Goal: Information Seeking & Learning: Learn about a topic

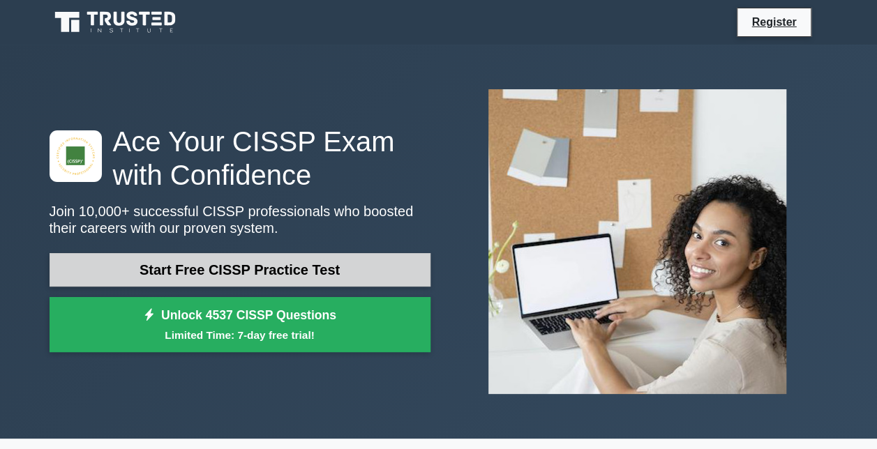
click at [256, 281] on link "Start Free CISSP Practice Test" at bounding box center [240, 269] width 381 height 33
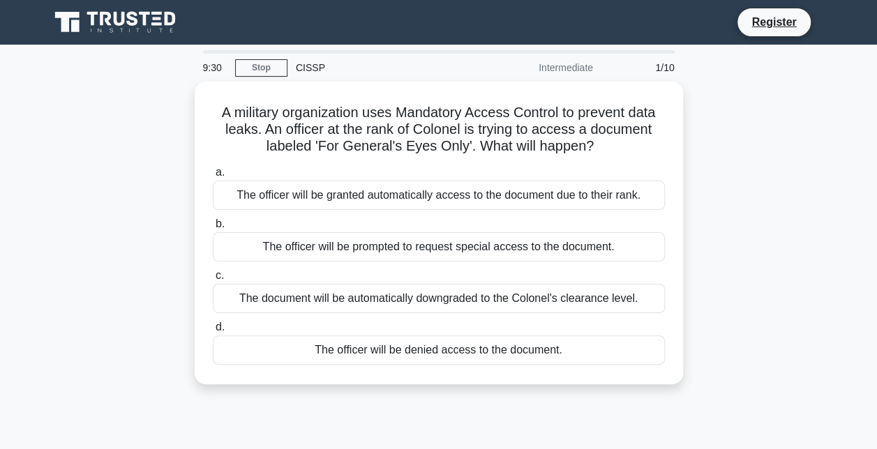
drag, startPoint x: 545, startPoint y: 403, endPoint x: 539, endPoint y: 428, distance: 25.9
click at [539, 428] on div "9:30 Stop CISSP Intermediate 1/10 A military organization uses Mandatory Access…" at bounding box center [438, 399] width 795 height 698
click at [539, 428] on div "9:29 Stop CISSP Intermediate 1/10 A military organization uses Mandatory Access…" at bounding box center [438, 399] width 795 height 698
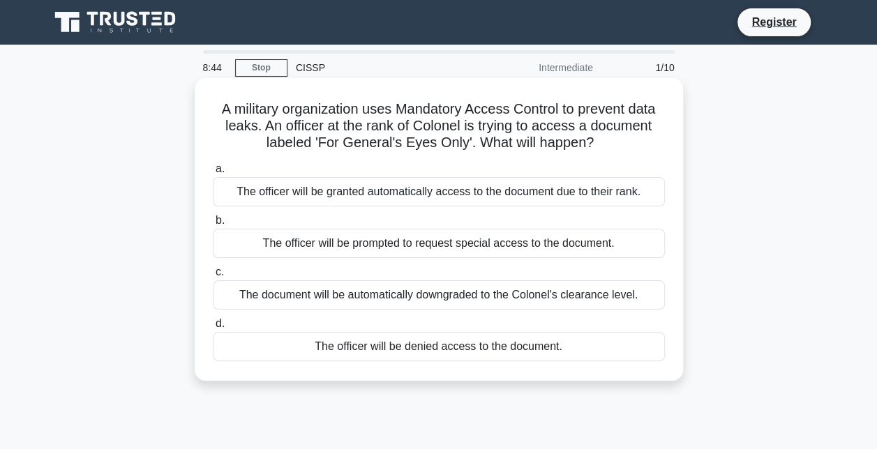
click at [500, 347] on div "The officer will be denied access to the document." at bounding box center [439, 346] width 452 height 29
click at [213, 329] on input "d. The officer will be denied access to the document." at bounding box center [213, 324] width 0 height 9
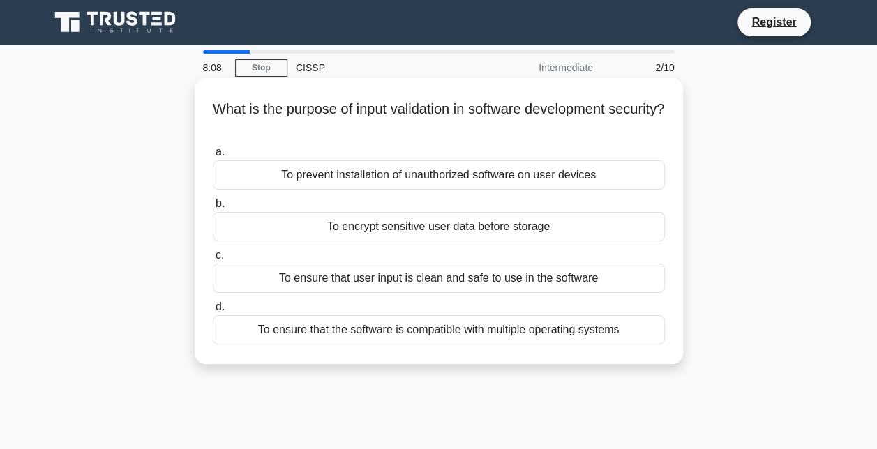
click at [523, 279] on div "To ensure that user input is clean and safe to use in the software" at bounding box center [439, 278] width 452 height 29
click at [213, 260] on input "c. To ensure that user input is clean and safe to use in the software" at bounding box center [213, 255] width 0 height 9
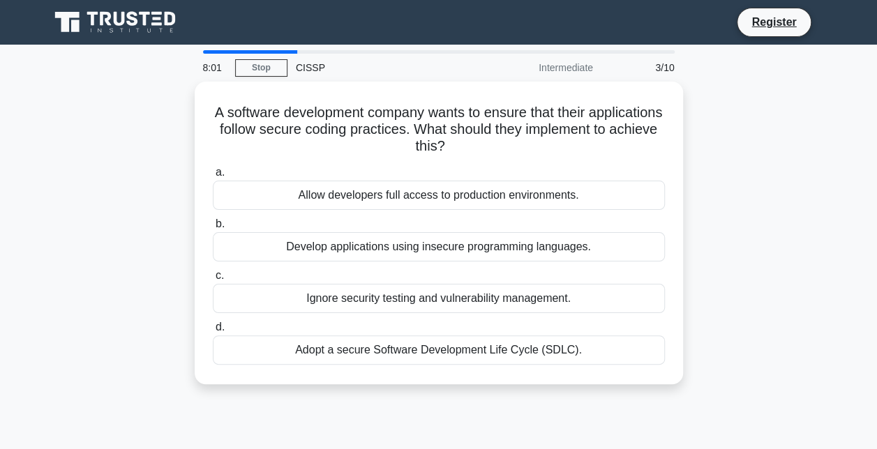
drag, startPoint x: 668, startPoint y: 301, endPoint x: 772, endPoint y: 373, distance: 125.8
click at [772, 373] on div "A software development company wants to ensure that their applications follow s…" at bounding box center [438, 242] width 795 height 320
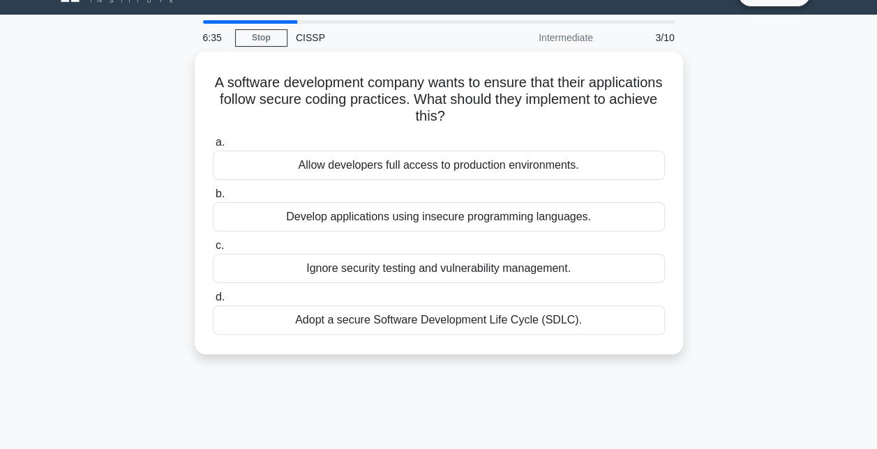
scroll to position [29, 0]
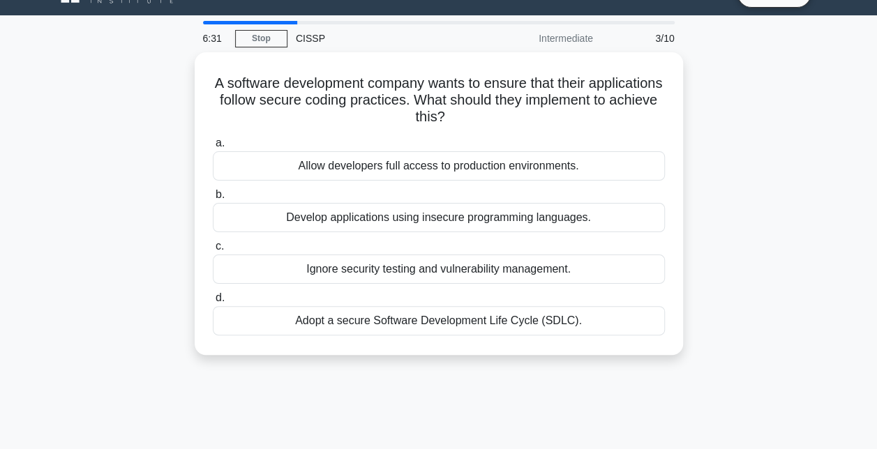
click at [580, 385] on div "6:31 Stop CISSP Intermediate 3/10 A software development company wants to ensur…" at bounding box center [438, 370] width 795 height 698
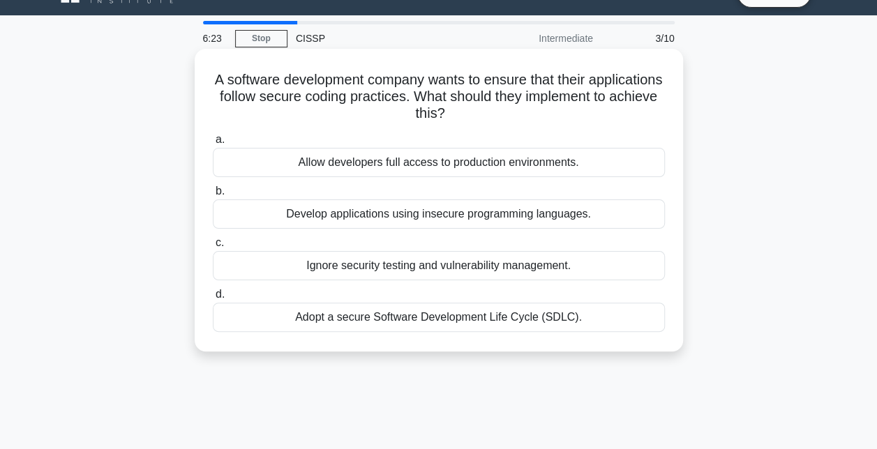
click at [519, 327] on div "Adopt a secure Software Development Life Cycle (SDLC)." at bounding box center [439, 317] width 452 height 29
click at [213, 299] on input "d. Adopt a secure Software Development Life Cycle (SDLC)." at bounding box center [213, 294] width 0 height 9
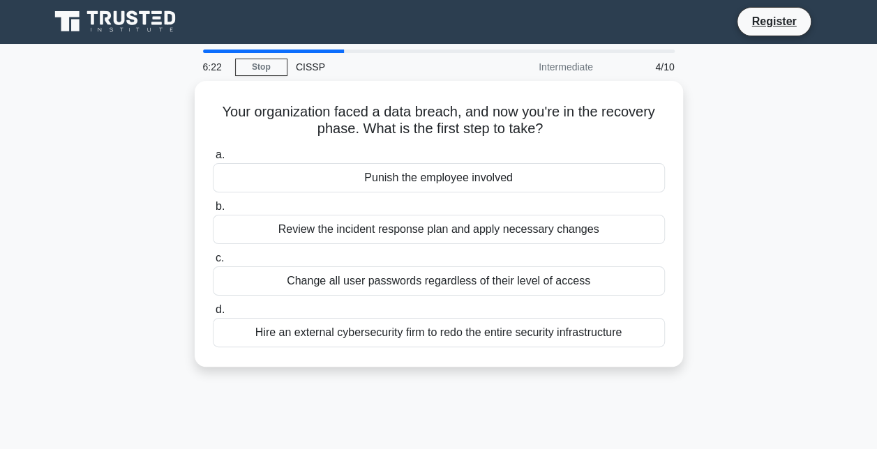
scroll to position [0, 0]
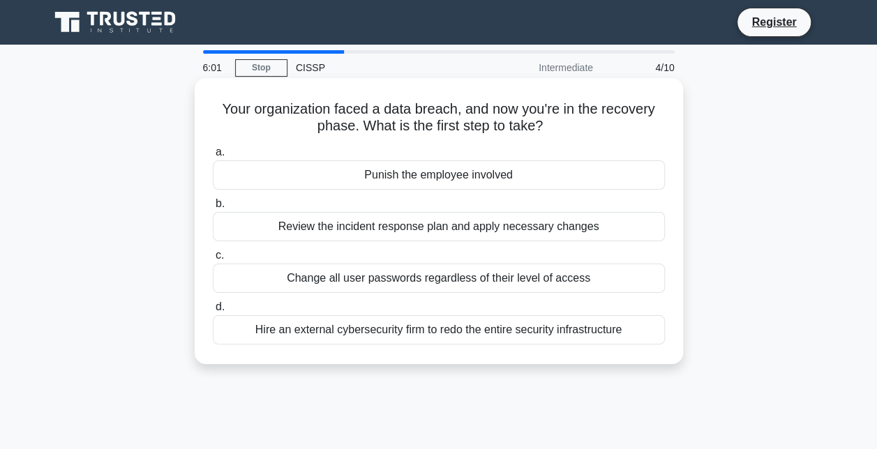
click at [399, 239] on div "Review the incident response plan and apply necessary changes" at bounding box center [439, 226] width 452 height 29
click at [213, 209] on input "b. Review the incident response plan and apply necessary changes" at bounding box center [213, 204] width 0 height 9
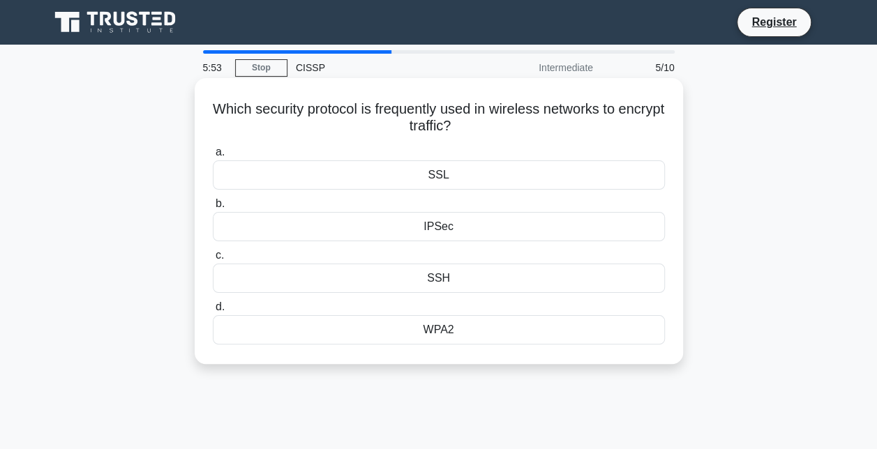
click at [436, 327] on div "WPA2" at bounding box center [439, 329] width 452 height 29
click at [213, 312] on input "d. WPA2" at bounding box center [213, 307] width 0 height 9
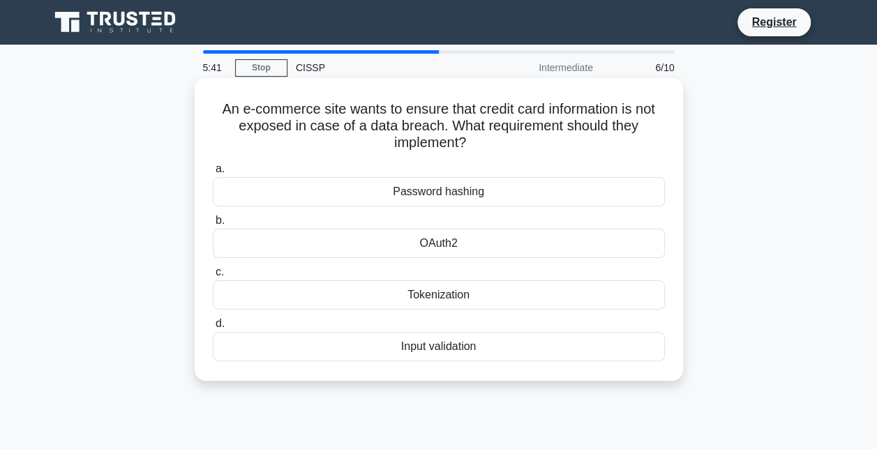
click at [462, 308] on div "Tokenization" at bounding box center [439, 295] width 452 height 29
click at [213, 277] on input "c. Tokenization" at bounding box center [213, 272] width 0 height 9
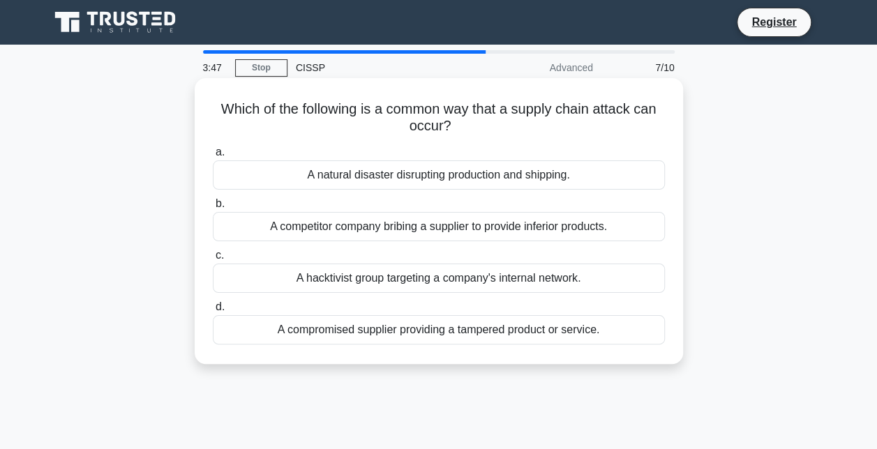
click at [483, 281] on div "A hacktivist group targeting a company's internal network." at bounding box center [439, 278] width 452 height 29
click at [213, 260] on input "c. A hacktivist group targeting a company's internal network." at bounding box center [213, 255] width 0 height 9
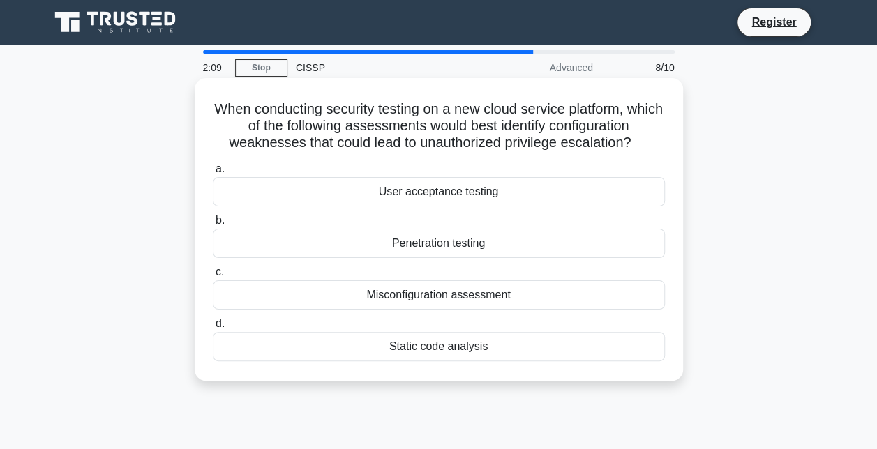
click at [451, 237] on div "Penetration testing" at bounding box center [439, 243] width 452 height 29
click at [213, 225] on input "b. Penetration testing" at bounding box center [213, 220] width 0 height 9
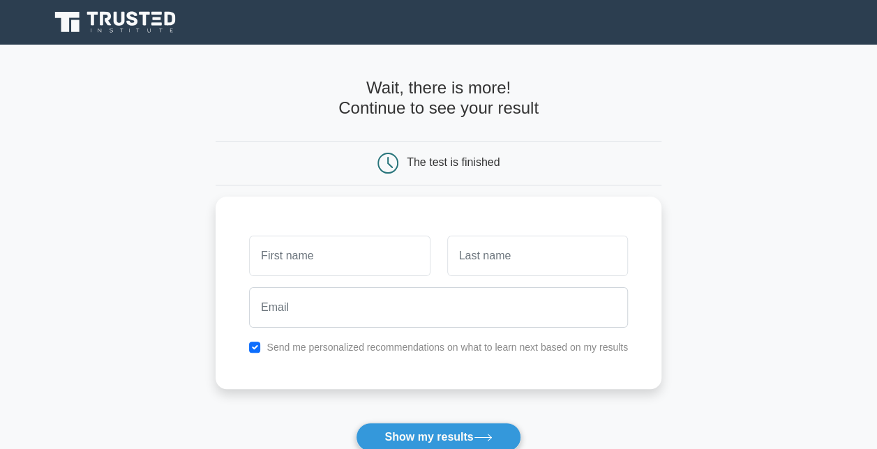
click at [536, 168] on div "The test is finished" at bounding box center [438, 163] width 297 height 21
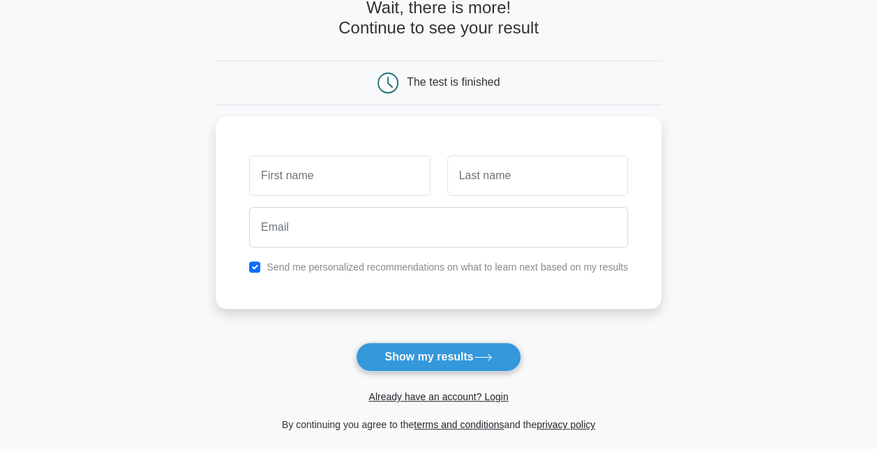
scroll to position [81, 0]
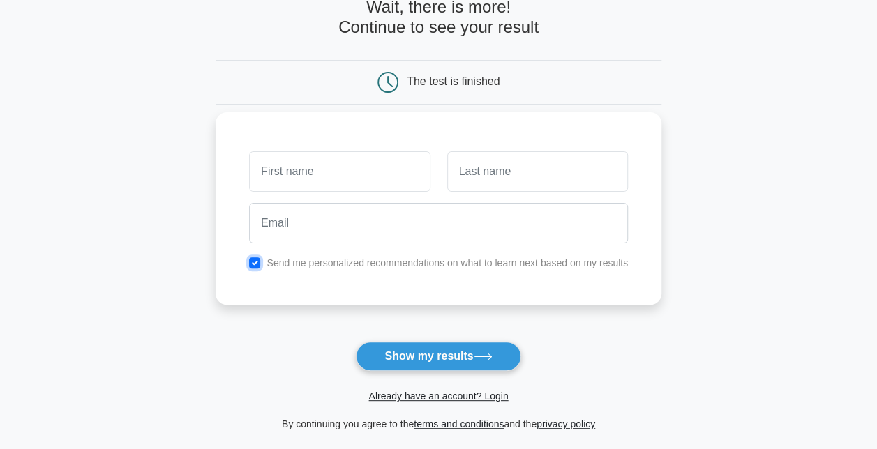
click at [257, 262] on input "checkbox" at bounding box center [254, 262] width 11 height 11
checkbox input "false"
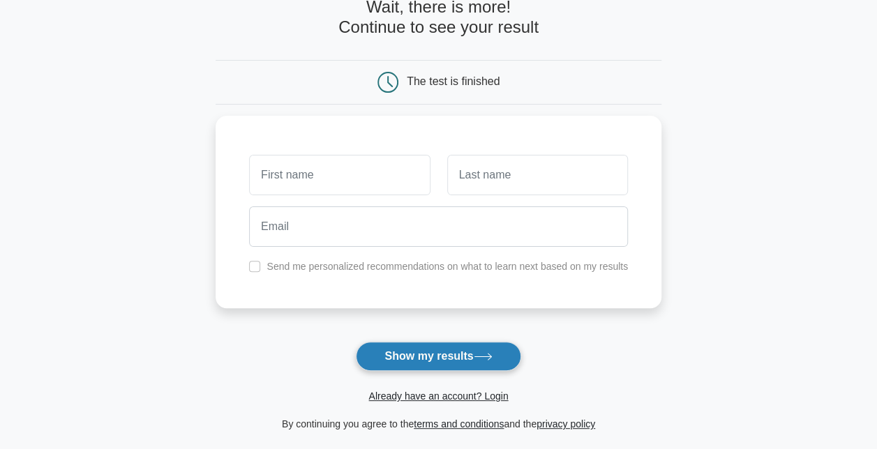
click at [394, 347] on button "Show my results" at bounding box center [438, 356] width 165 height 29
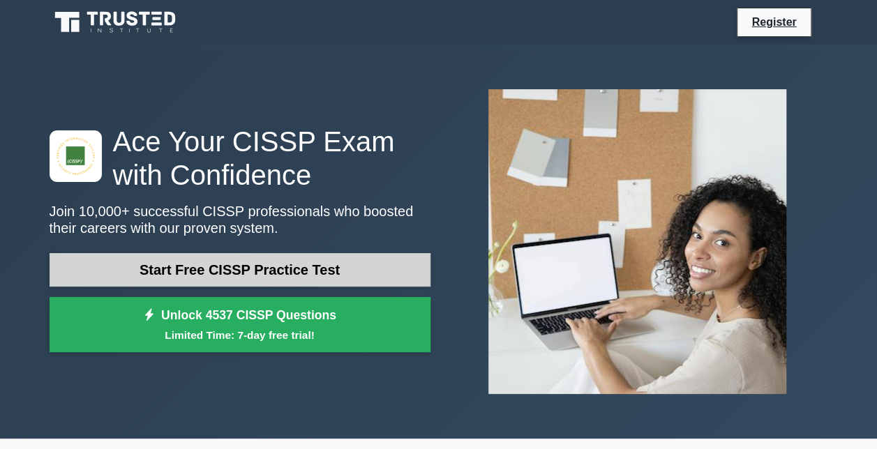
click at [207, 258] on link "Start Free CISSP Practice Test" at bounding box center [240, 269] width 381 height 33
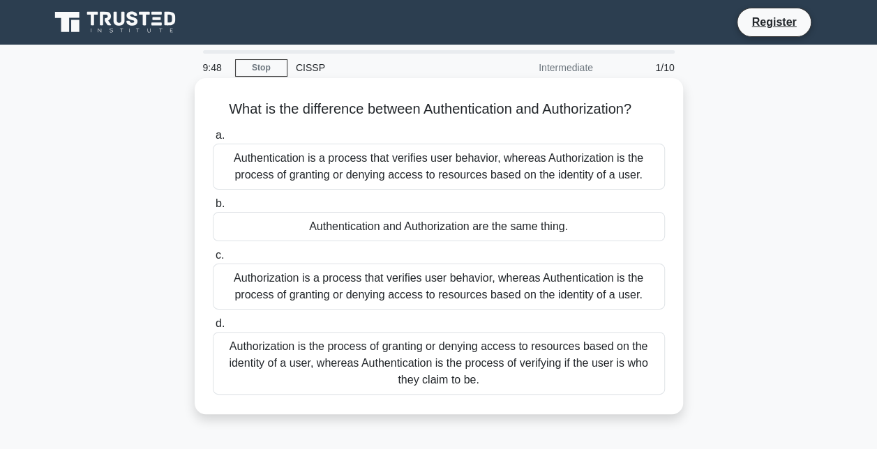
click at [331, 359] on div "Authorization is the process of granting or denying access to resources based o…" at bounding box center [439, 363] width 452 height 63
click at [213, 329] on input "d. Authorization is the process of granting or denying access to resources base…" at bounding box center [213, 324] width 0 height 9
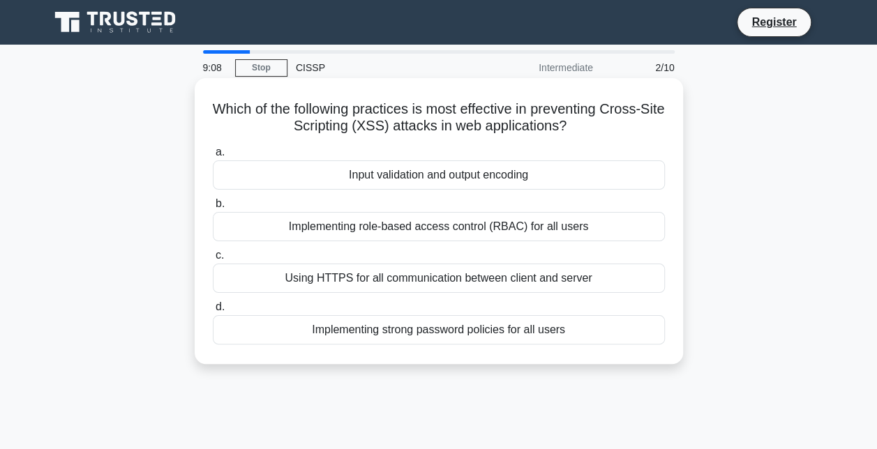
click at [361, 181] on div "Input validation and output encoding" at bounding box center [439, 174] width 452 height 29
click at [213, 157] on input "a. Input validation and output encoding" at bounding box center [213, 152] width 0 height 9
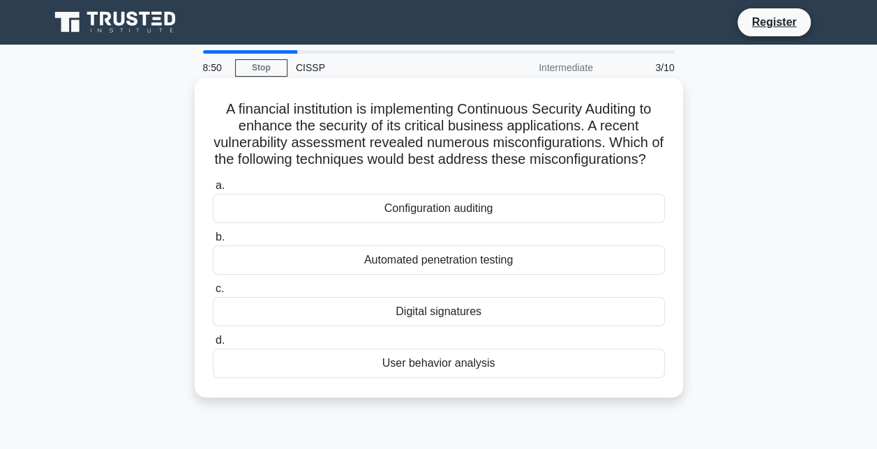
click at [446, 219] on div "Configuration auditing" at bounding box center [439, 208] width 452 height 29
click at [213, 190] on input "a. Configuration auditing" at bounding box center [213, 185] width 0 height 9
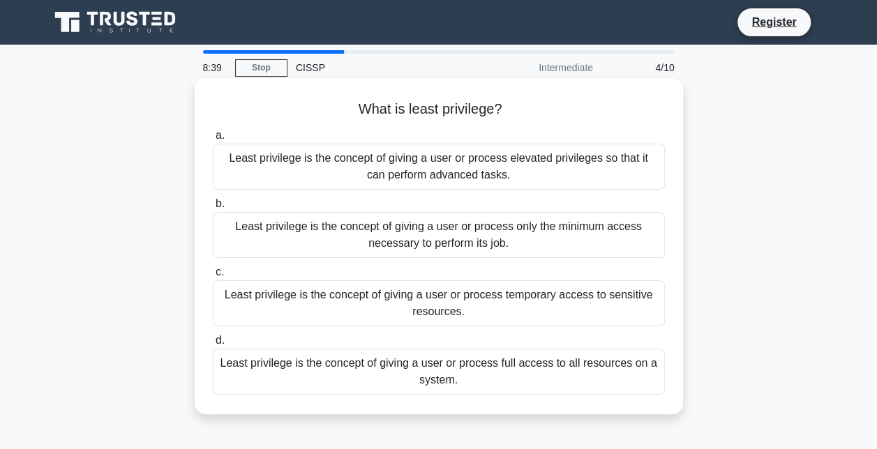
click at [458, 234] on div "Least privilege is the concept of giving a user or process only the minimum acc…" at bounding box center [439, 235] width 452 height 46
click at [213, 209] on input "b. Least privilege is the concept of giving a user or process only the minimum …" at bounding box center [213, 204] width 0 height 9
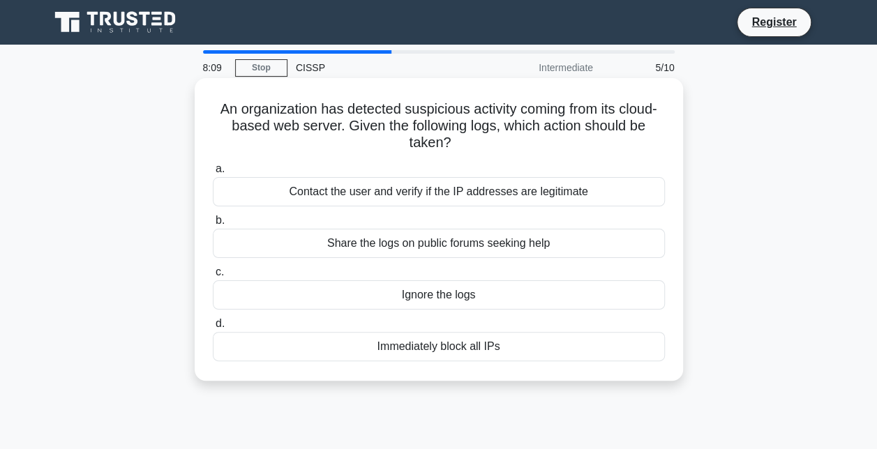
click at [467, 361] on div "a. Contact the user and verify if the IP addresses are legitimate b. Share the …" at bounding box center [438, 261] width 469 height 207
click at [468, 352] on div "Immediately block all IPs" at bounding box center [439, 346] width 452 height 29
click at [213, 329] on input "d. Immediately block all IPs" at bounding box center [213, 324] width 0 height 9
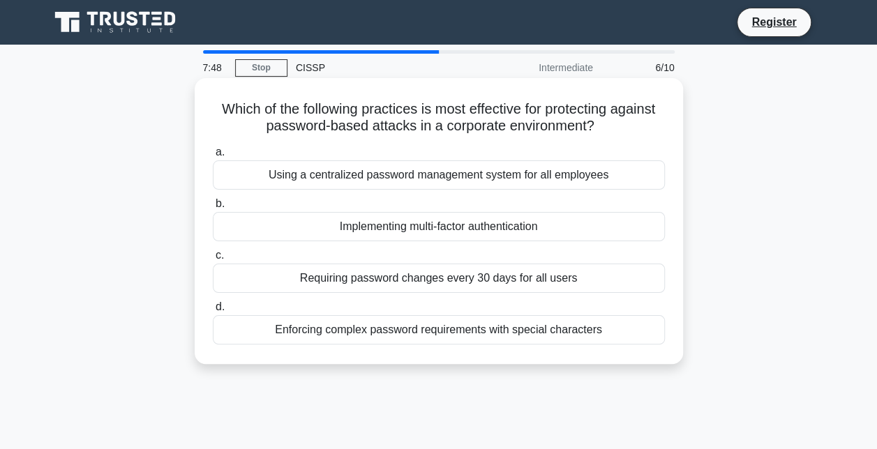
click at [459, 222] on div "Implementing multi-factor authentication" at bounding box center [439, 226] width 452 height 29
click at [213, 209] on input "b. Implementing multi-factor authentication" at bounding box center [213, 204] width 0 height 9
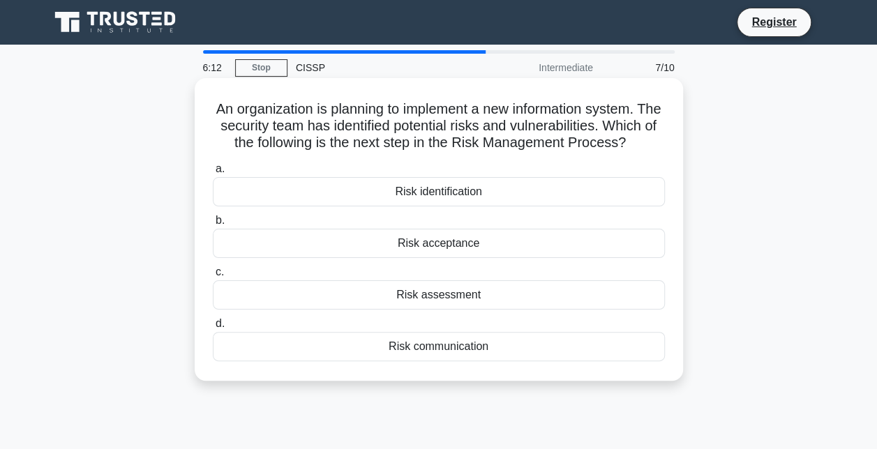
click at [479, 308] on div "Risk assessment" at bounding box center [439, 295] width 452 height 29
click at [213, 277] on input "c. Risk assessment" at bounding box center [213, 272] width 0 height 9
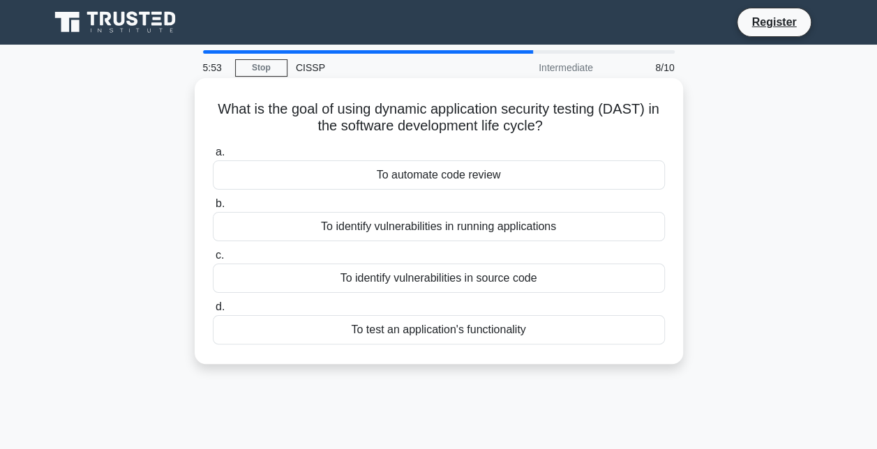
click at [451, 286] on div "To identify vulnerabilities in source code" at bounding box center [439, 278] width 452 height 29
click at [213, 260] on input "c. To identify vulnerabilities in source code" at bounding box center [213, 255] width 0 height 9
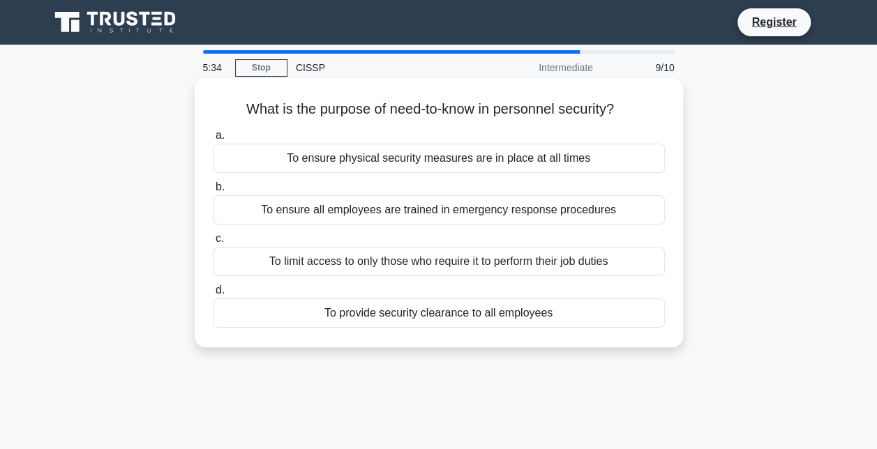
click at [509, 248] on div "To limit access to only those who require it to perform their job duties" at bounding box center [439, 261] width 452 height 29
click at [213, 244] on input "c. To limit access to only those who require it to perform their job duties" at bounding box center [213, 238] width 0 height 9
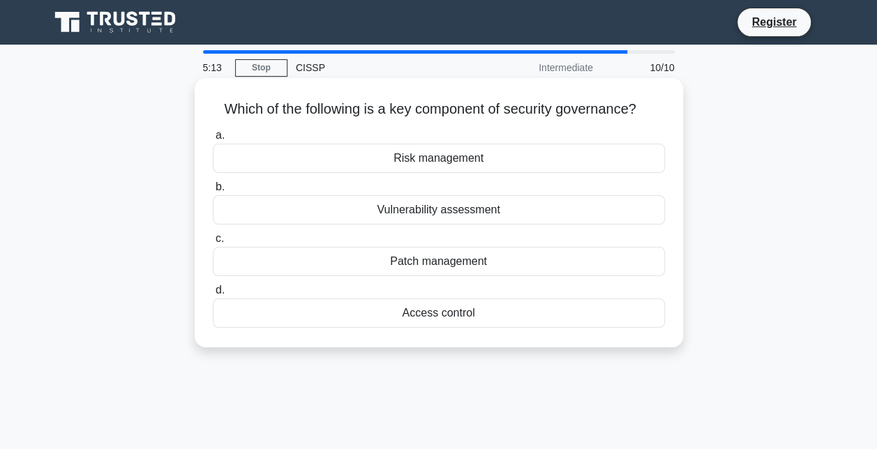
click at [409, 315] on div "Access control" at bounding box center [439, 313] width 452 height 29
click at [213, 295] on input "d. Access control" at bounding box center [213, 290] width 0 height 9
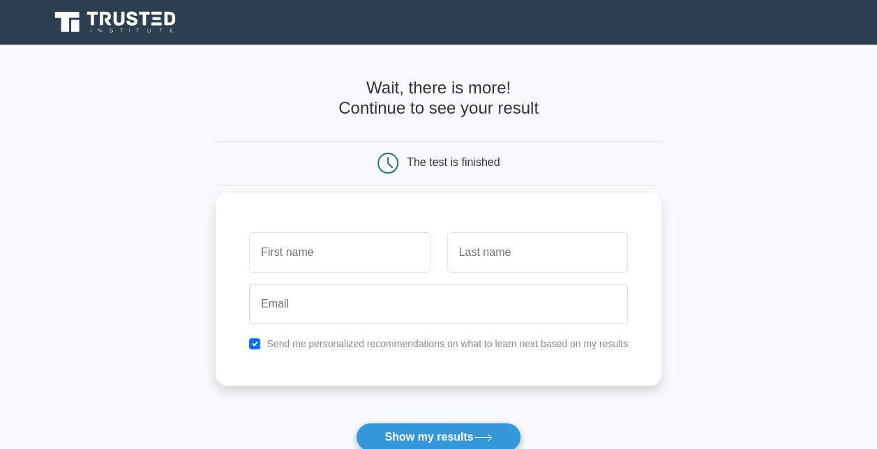
click at [396, 239] on input "text" at bounding box center [339, 252] width 181 height 40
click at [385, 250] on input "text" at bounding box center [339, 252] width 181 height 40
type input "[PERSON_NAME]"
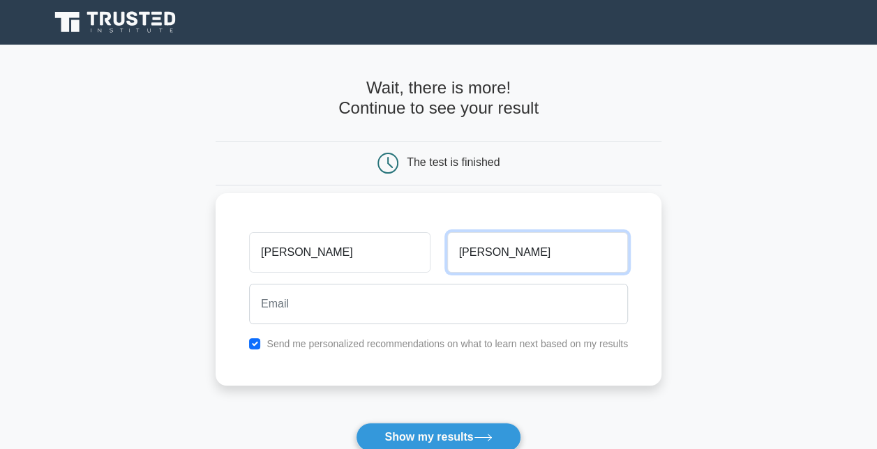
type input "[PERSON_NAME]"
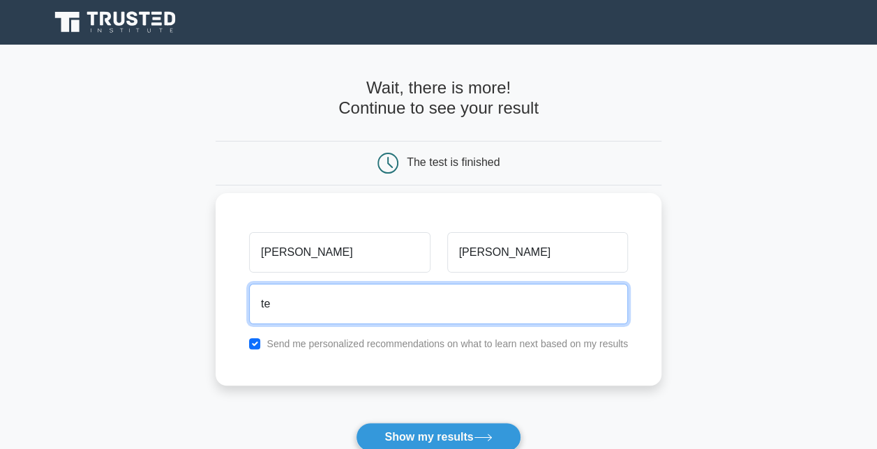
type input "[EMAIL_ADDRESS][DOMAIN_NAME]"
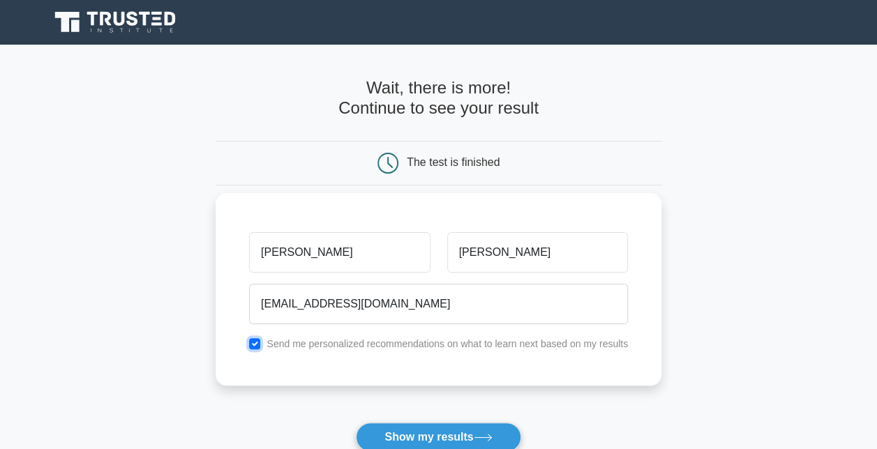
click at [257, 340] on input "checkbox" at bounding box center [254, 343] width 11 height 11
checkbox input "false"
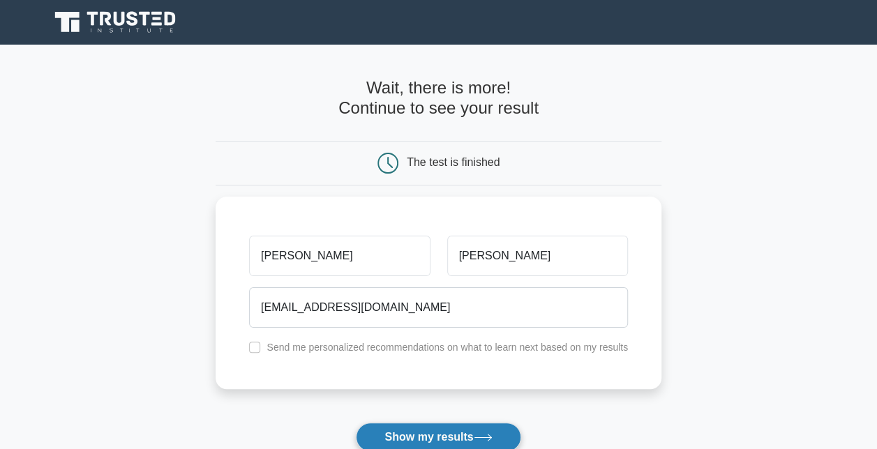
click at [395, 431] on button "Show my results" at bounding box center [438, 437] width 165 height 29
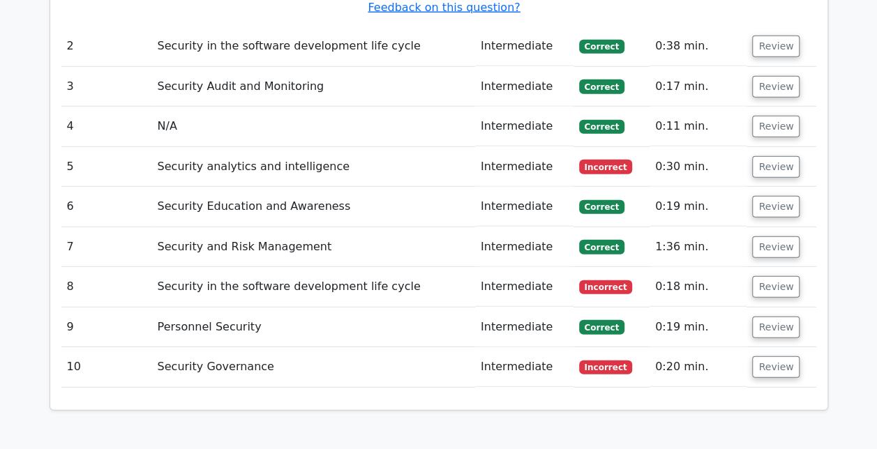
scroll to position [1795, 0]
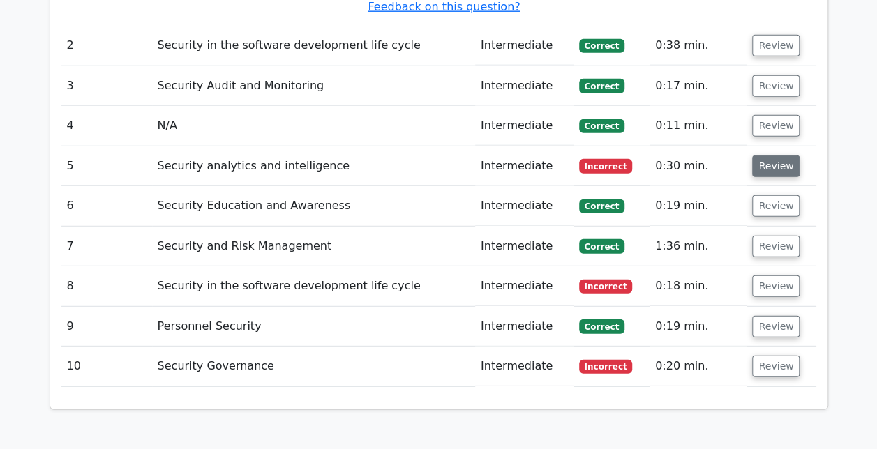
click at [762, 156] on button "Review" at bounding box center [775, 167] width 47 height 22
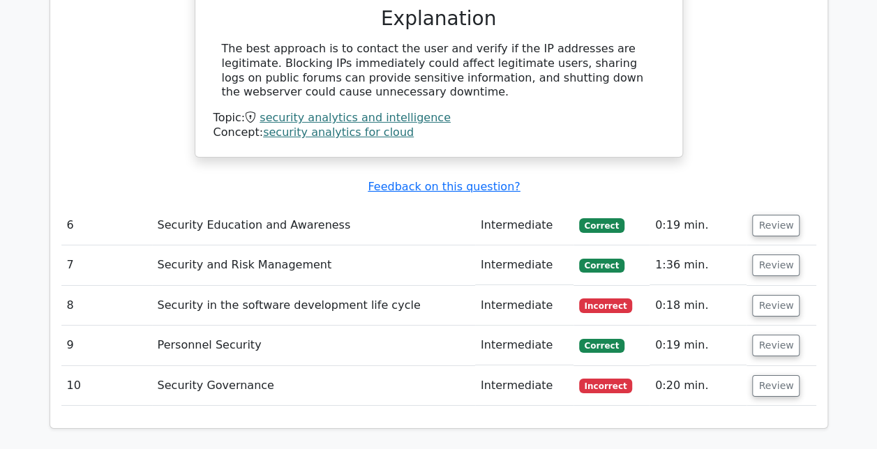
scroll to position [2259, 0]
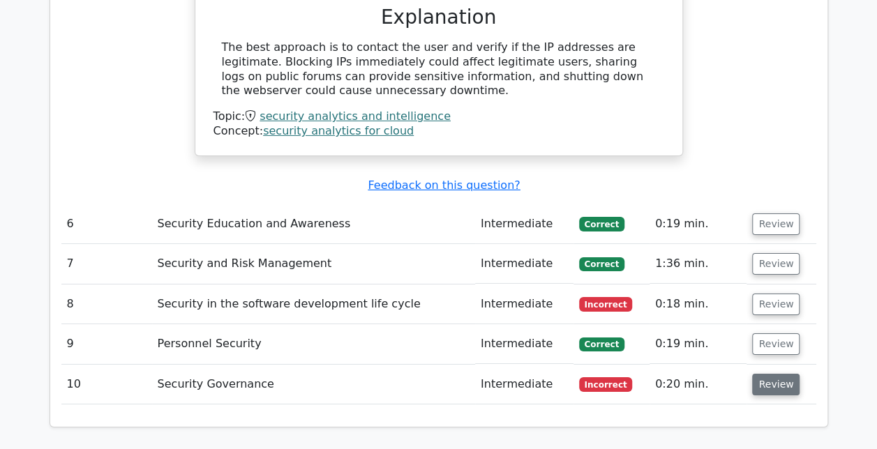
click at [777, 374] on button "Review" at bounding box center [775, 385] width 47 height 22
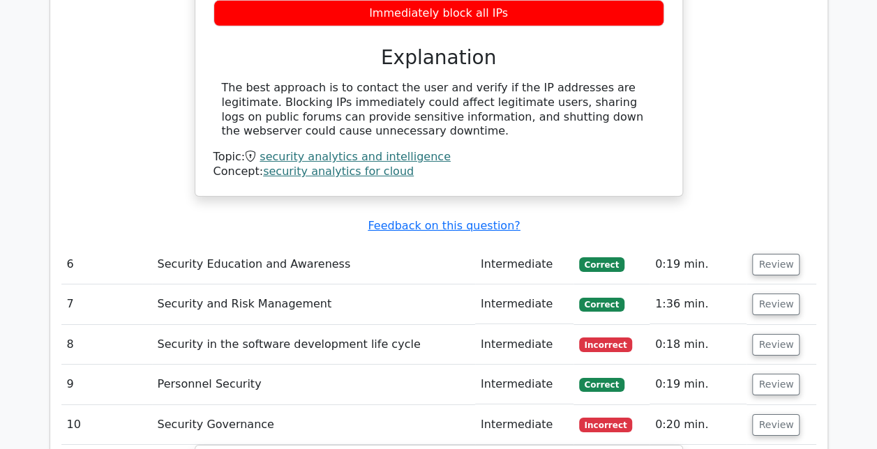
scroll to position [2218, 0]
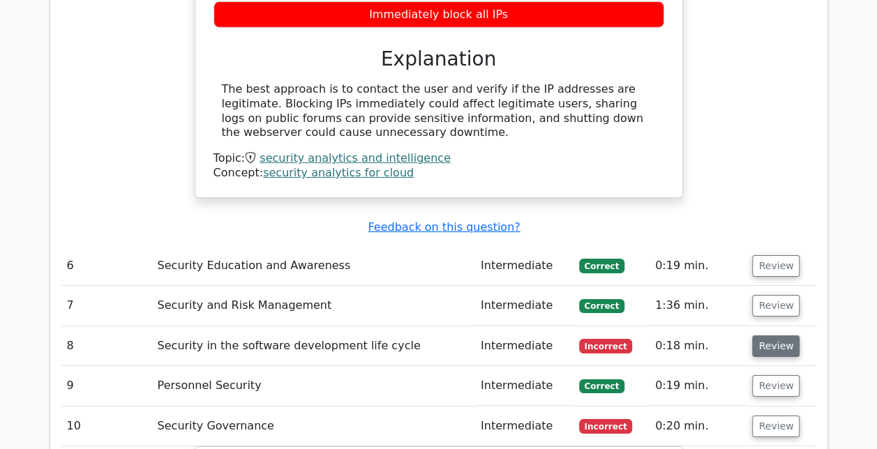
click at [762, 336] on button "Review" at bounding box center [775, 347] width 47 height 22
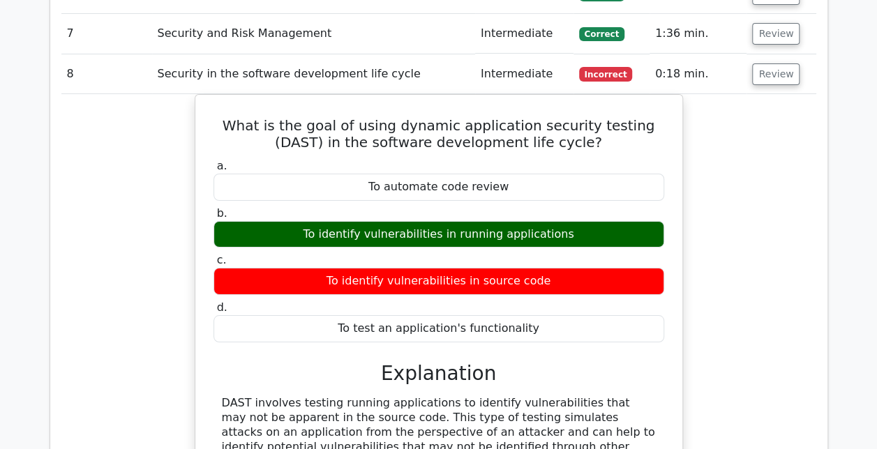
scroll to position [2499, 0]
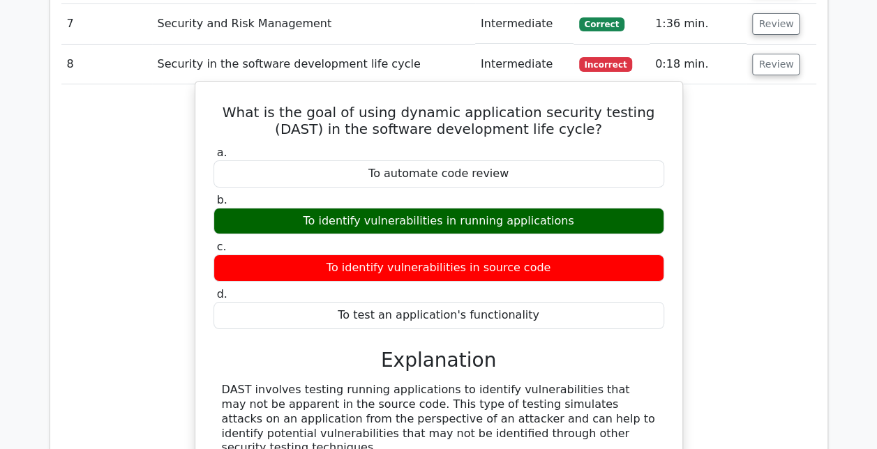
click at [204, 287] on div "What is the goal of using dynamic application security testing (DAST) in the so…" at bounding box center [439, 289] width 476 height 405
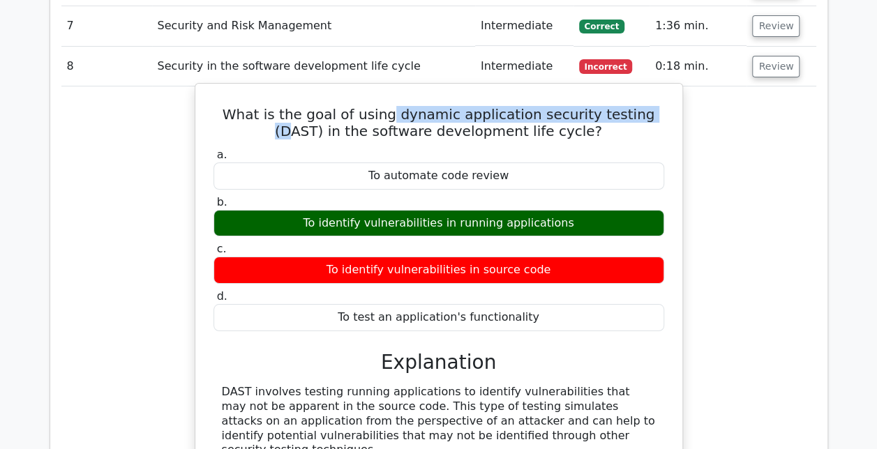
scroll to position [2494, 0]
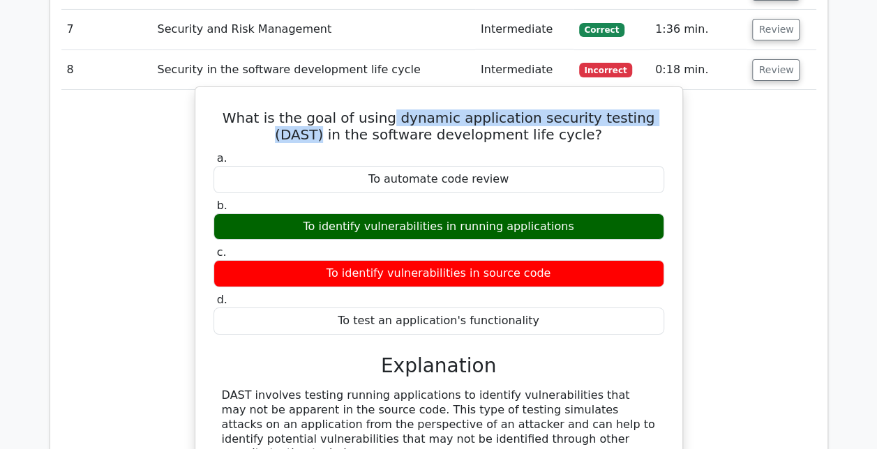
drag, startPoint x: 388, startPoint y: 3, endPoint x: 650, endPoint y: 15, distance: 262.6
click at [650, 110] on h5 "What is the goal of using dynamic application security testing (DAST) in the so…" at bounding box center [439, 126] width 454 height 33
copy h5 "dynamic application security testing (DAST)"
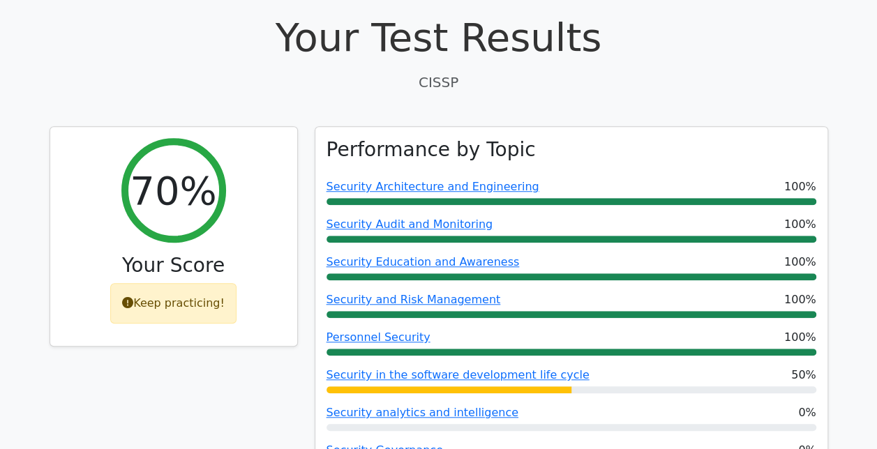
scroll to position [458, 0]
